Goal: Navigation & Orientation: Find specific page/section

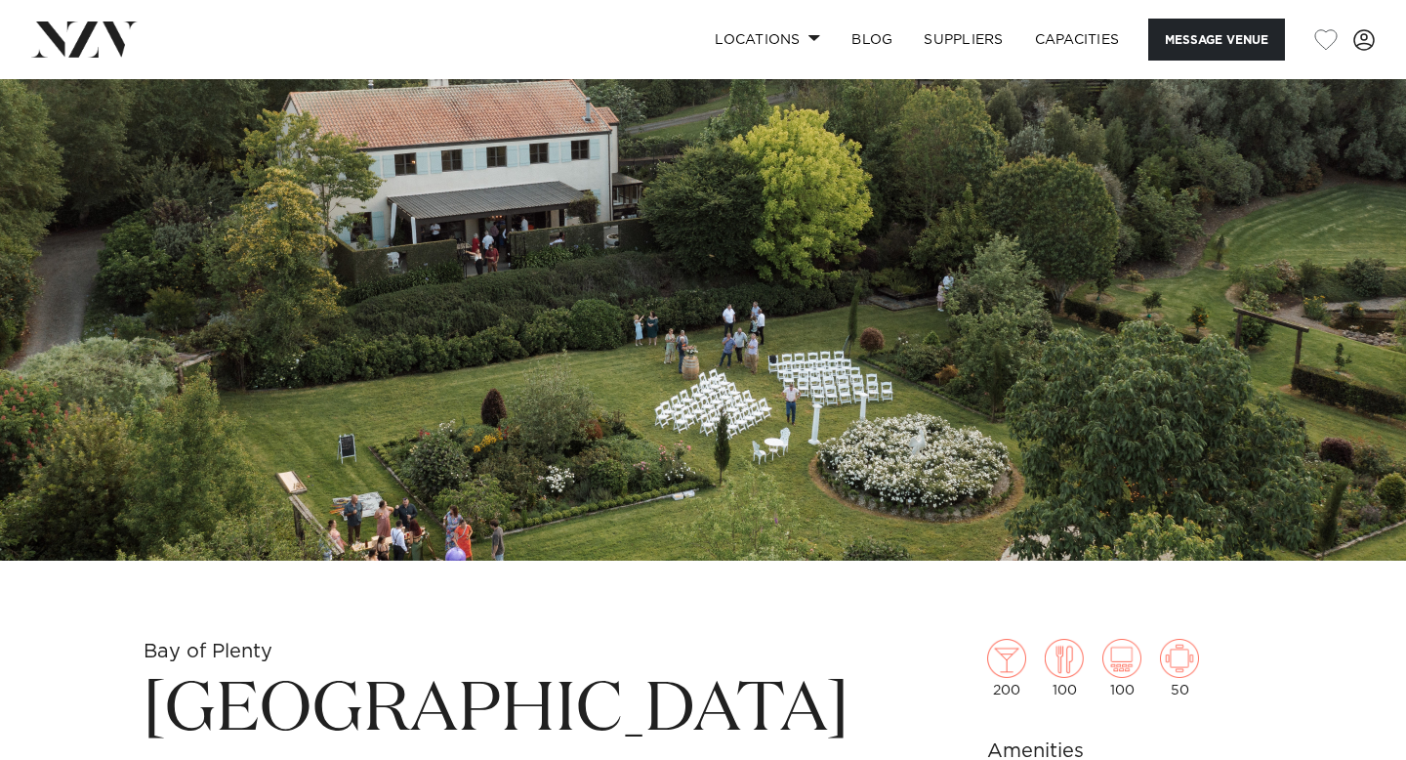
scroll to position [181, 0]
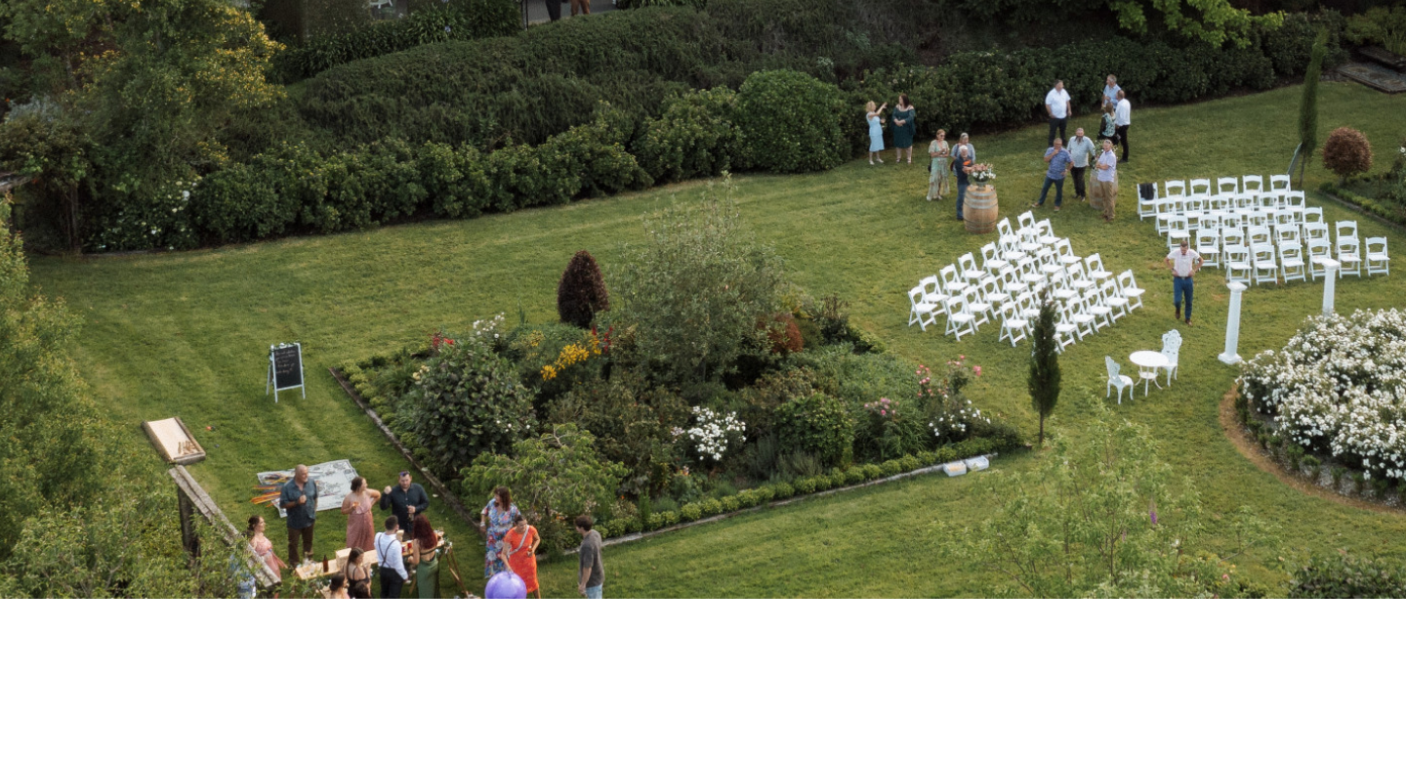
click at [408, 517] on img at bounding box center [703, 227] width 1406 height 659
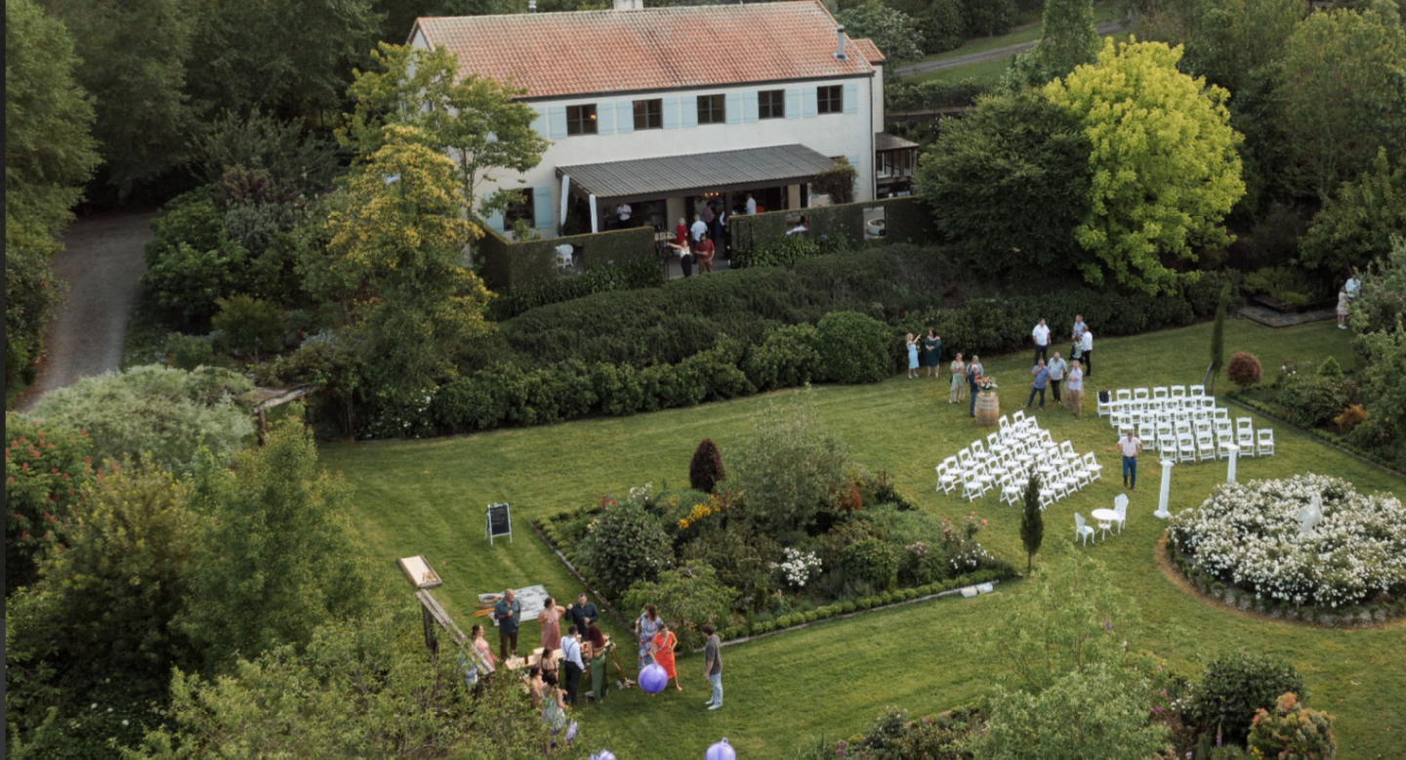
scroll to position [181, 0]
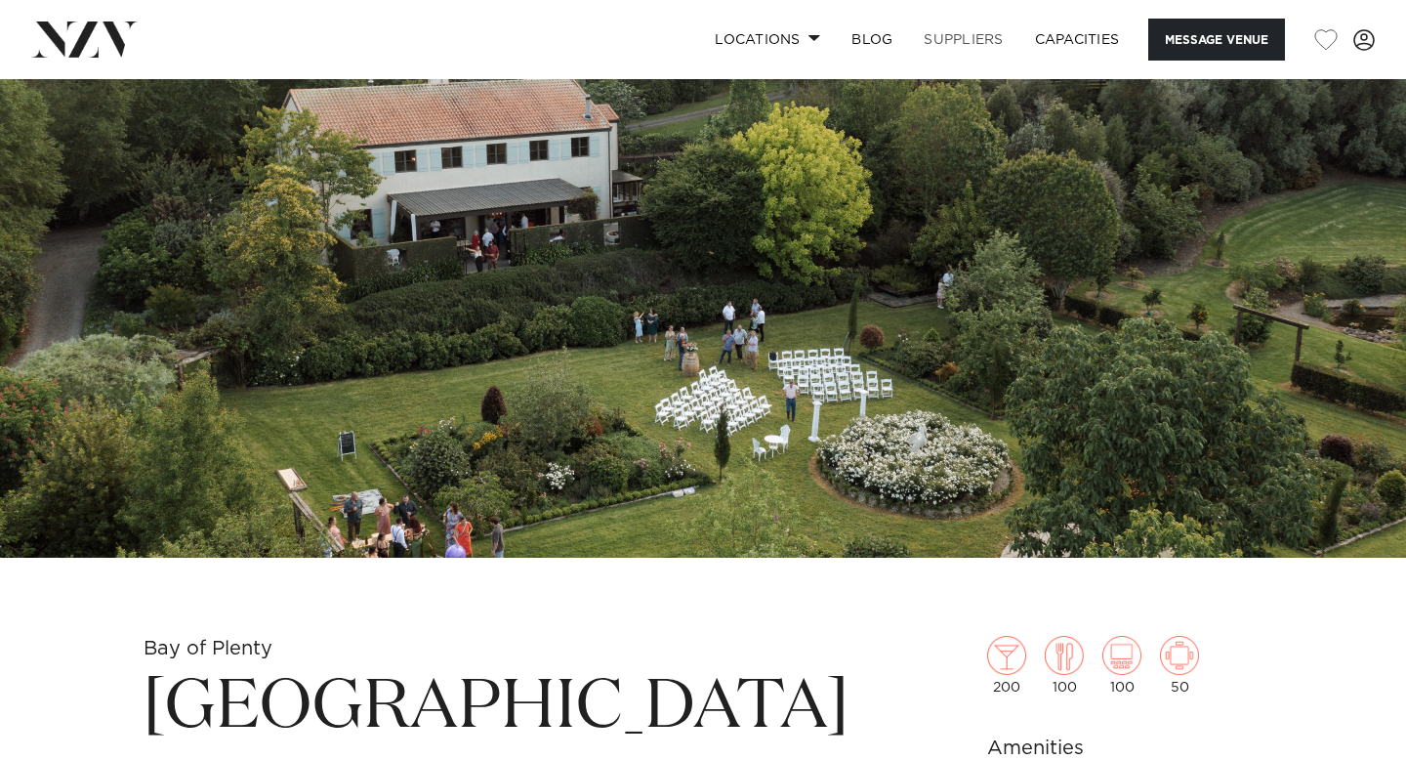
click at [950, 43] on link "SUPPLIERS" at bounding box center [963, 40] width 110 height 42
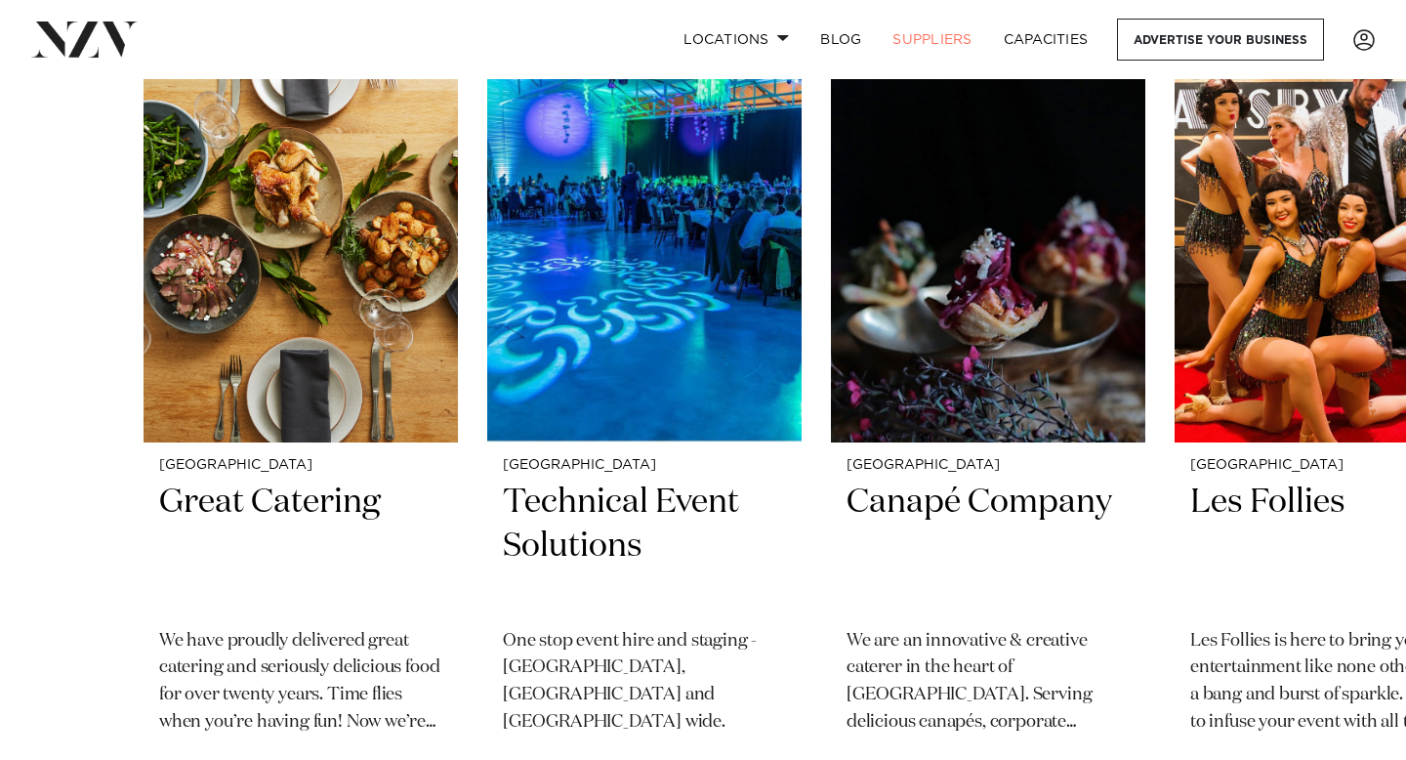
scroll to position [710, 0]
